Goal: Check status: Check status

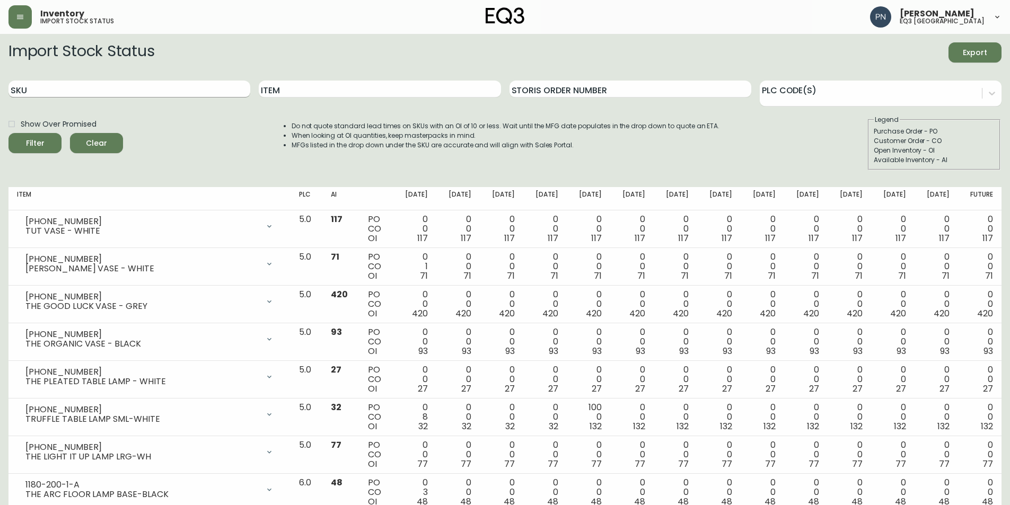
click at [139, 85] on input "SKU" at bounding box center [129, 89] width 242 height 17
paste input "[PHONE_NUMBER]"
click at [30, 147] on span "Filter" at bounding box center [35, 143] width 19 height 13
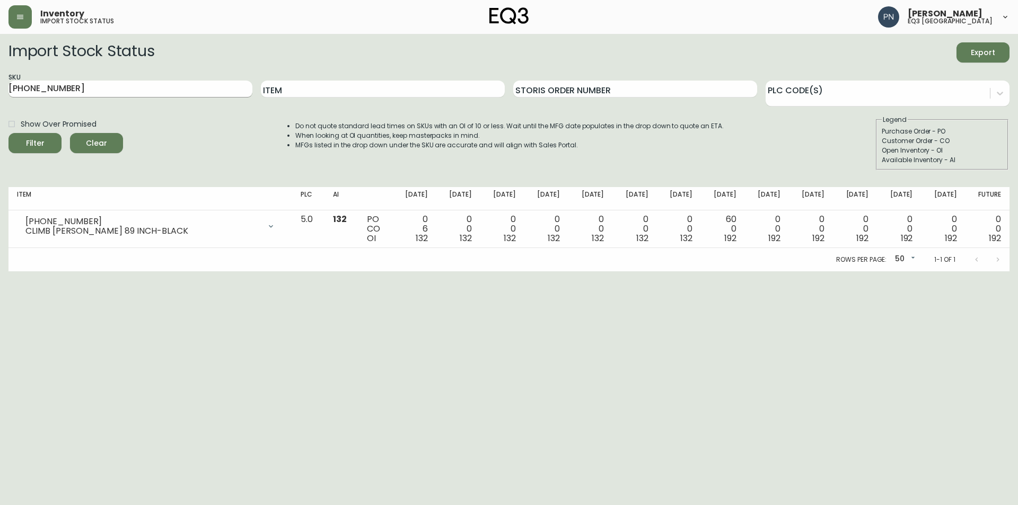
click at [88, 88] on input "[PHONE_NUMBER]" at bounding box center [130, 89] width 244 height 17
type input "7"
paste input "[PHONE_NUMBER]"
type input "[PHONE_NUMBER]"
click at [46, 143] on span "Filter" at bounding box center [35, 143] width 36 height 13
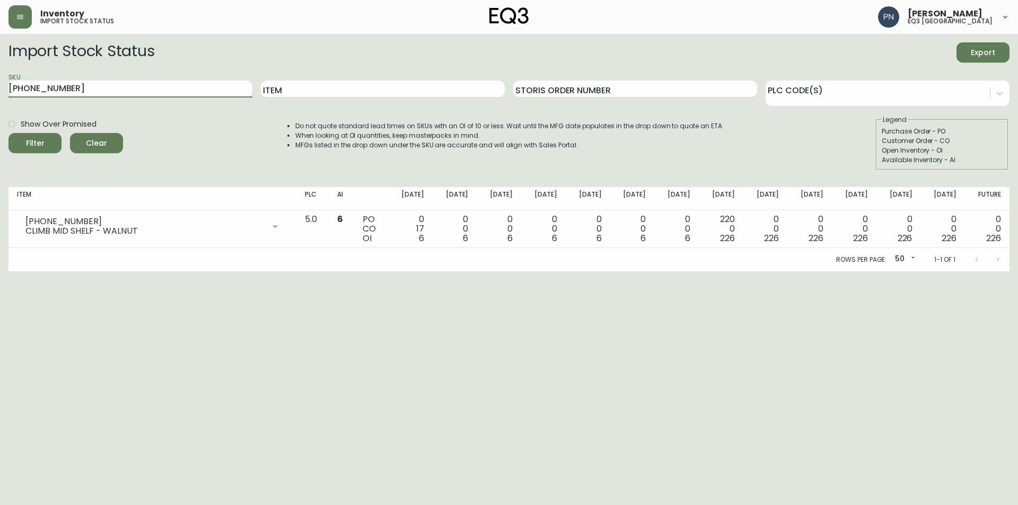
drag, startPoint x: 171, startPoint y: 86, endPoint x: 0, endPoint y: 81, distance: 170.8
click at [0, 81] on main "Import Stock Status Export SKU [PHONE_NUMBER] Item Storis Order Number PLC Code…" at bounding box center [509, 153] width 1018 height 238
paste input "[PHONE_NUMBER]"
type input "[PHONE_NUMBER]"
click at [8, 133] on button "Filter" at bounding box center [34, 143] width 53 height 20
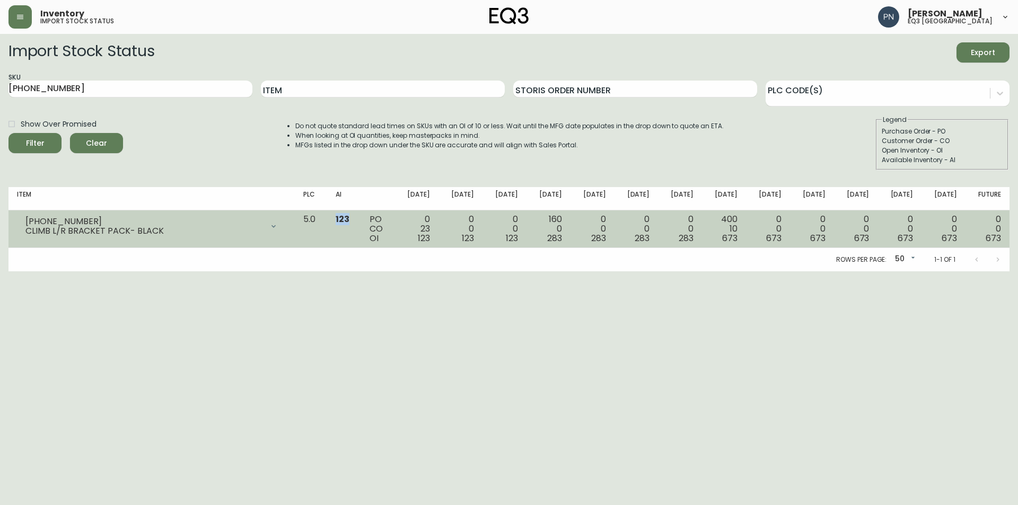
drag, startPoint x: 361, startPoint y: 218, endPoint x: 375, endPoint y: 218, distance: 14.3
click at [361, 218] on td "123" at bounding box center [344, 230] width 34 height 38
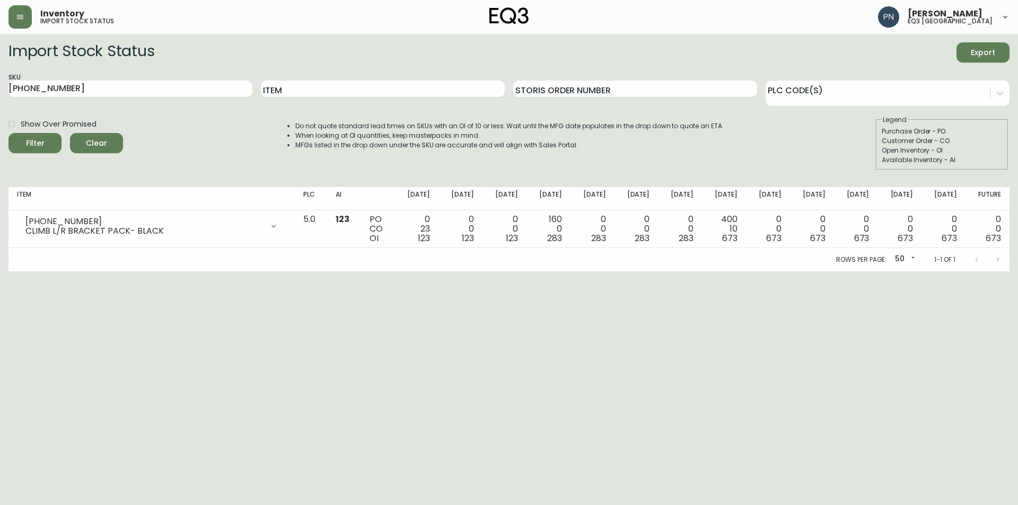
click at [367, 271] on html "Inventory import stock status [PERSON_NAME] eq3 [GEOGRAPHIC_DATA] Import Stock …" at bounding box center [509, 135] width 1018 height 271
click at [616, 271] on html "Inventory import stock status [PERSON_NAME] eq3 [GEOGRAPHIC_DATA] Import Stock …" at bounding box center [509, 135] width 1018 height 271
click at [499, 271] on html "Inventory import stock status [PERSON_NAME] eq3 [GEOGRAPHIC_DATA] Import Stock …" at bounding box center [509, 135] width 1018 height 271
